Goal: Information Seeking & Learning: Learn about a topic

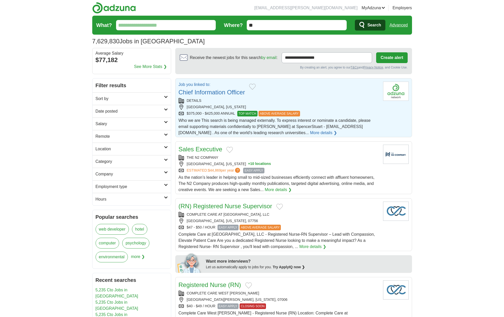
click at [221, 109] on div "[GEOGRAPHIC_DATA], [US_STATE]" at bounding box center [278, 106] width 200 height 5
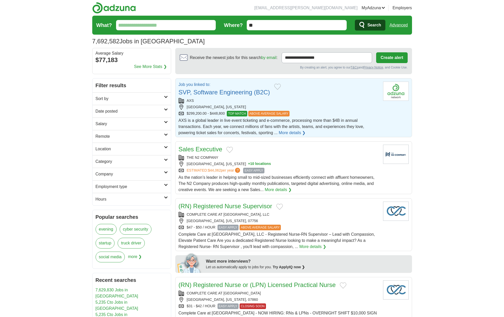
click at [245, 91] on link "SVP, Software Engineering (B2C)" at bounding box center [223, 92] width 91 height 7
click at [216, 92] on link "Chief Technology Officer" at bounding box center [211, 92] width 67 height 7
